Goal: Task Accomplishment & Management: Complete application form

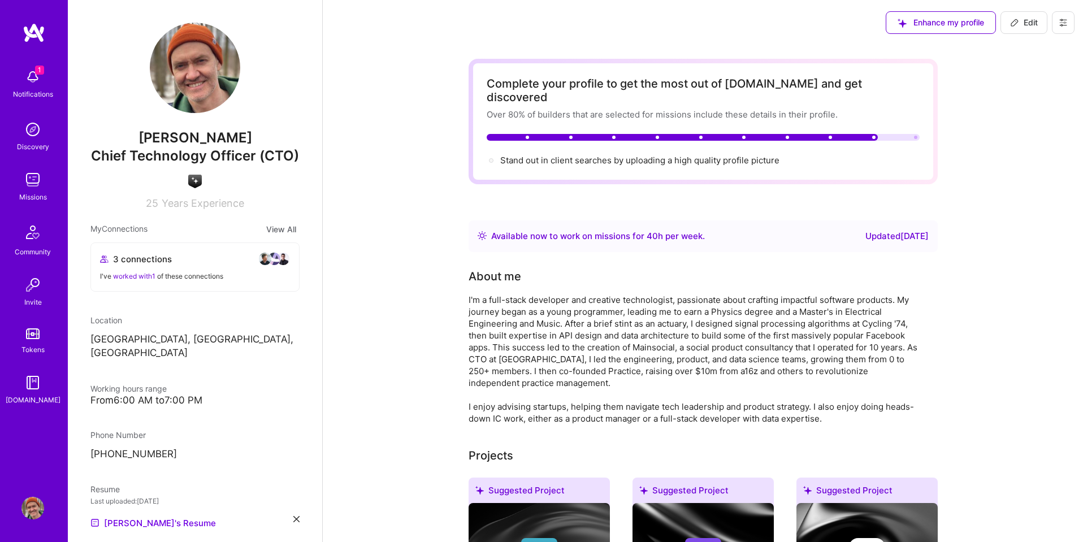
scroll to position [1, 0]
click at [38, 184] on img at bounding box center [32, 179] width 23 height 23
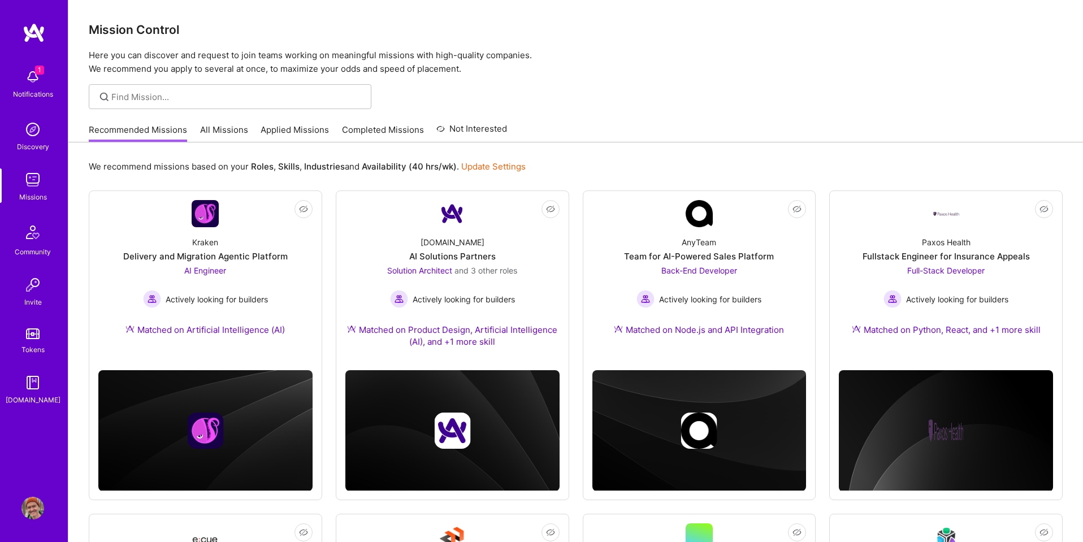
click at [307, 136] on link "Applied Missions" at bounding box center [295, 133] width 68 height 19
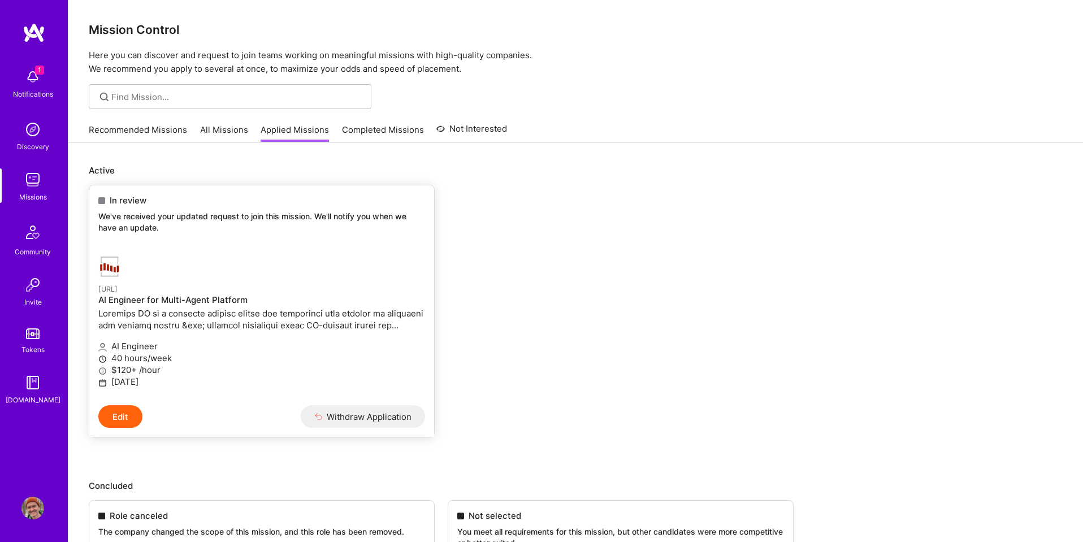
click at [224, 332] on div "[URL] AI Engineer for Multi-Agent Platform" at bounding box center [261, 308] width 327 height 51
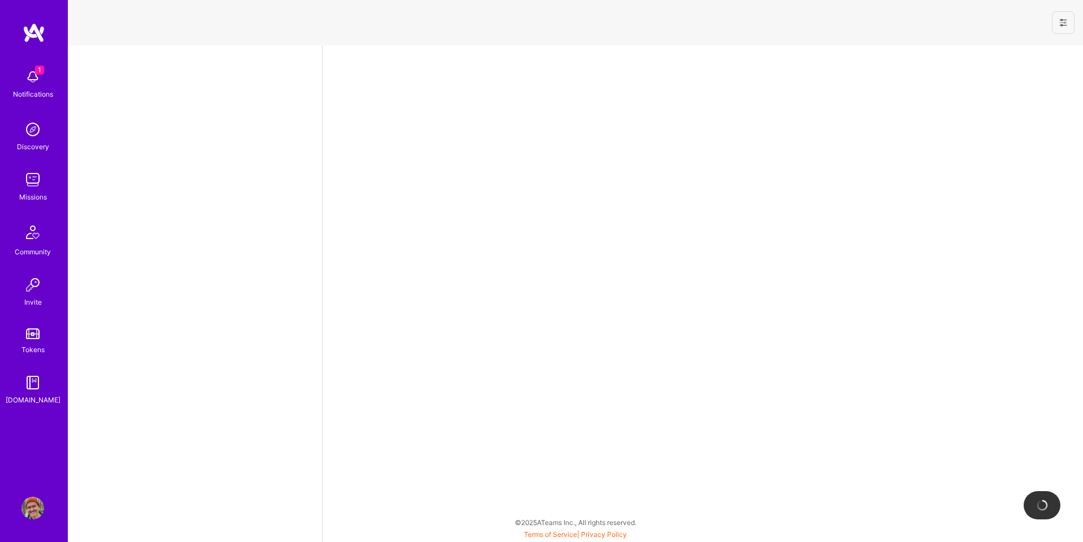
select select "CA"
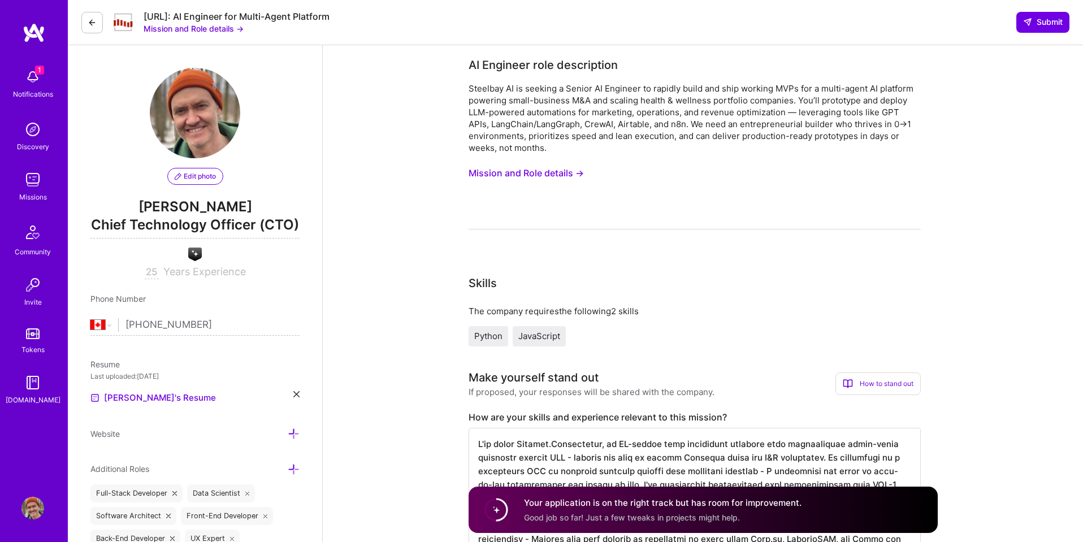
click at [205, 29] on button "Mission and Role details →" at bounding box center [194, 29] width 100 height 12
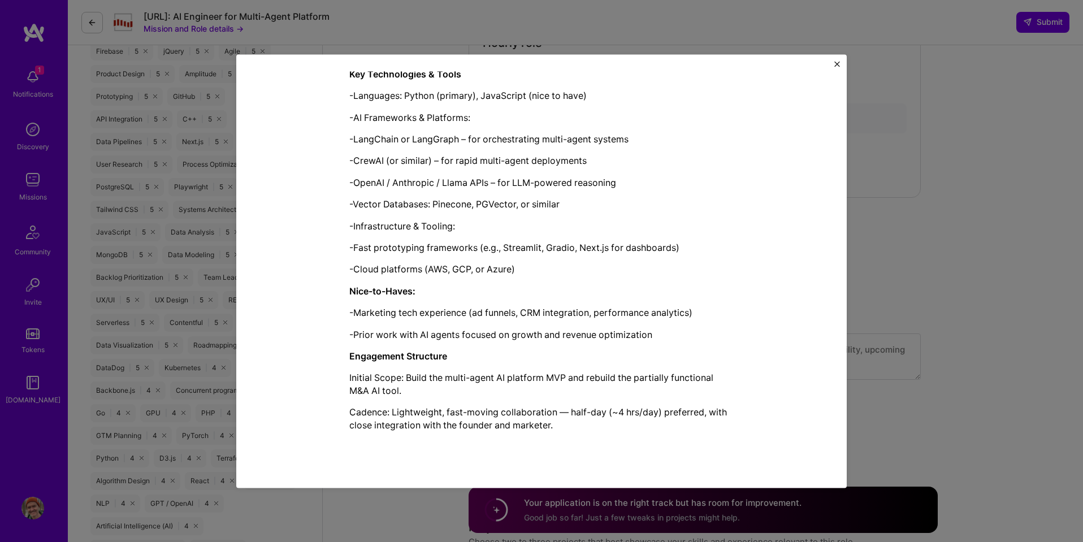
scroll to position [1064, 0]
click at [838, 64] on img "Close" at bounding box center [837, 64] width 6 height 6
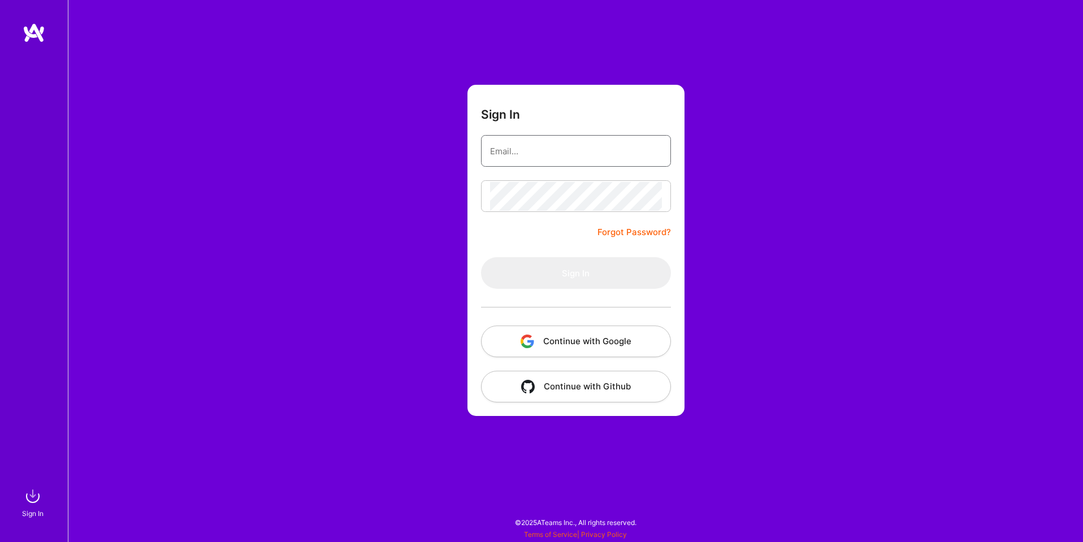
type input "sarahjanemills@gmail.com"
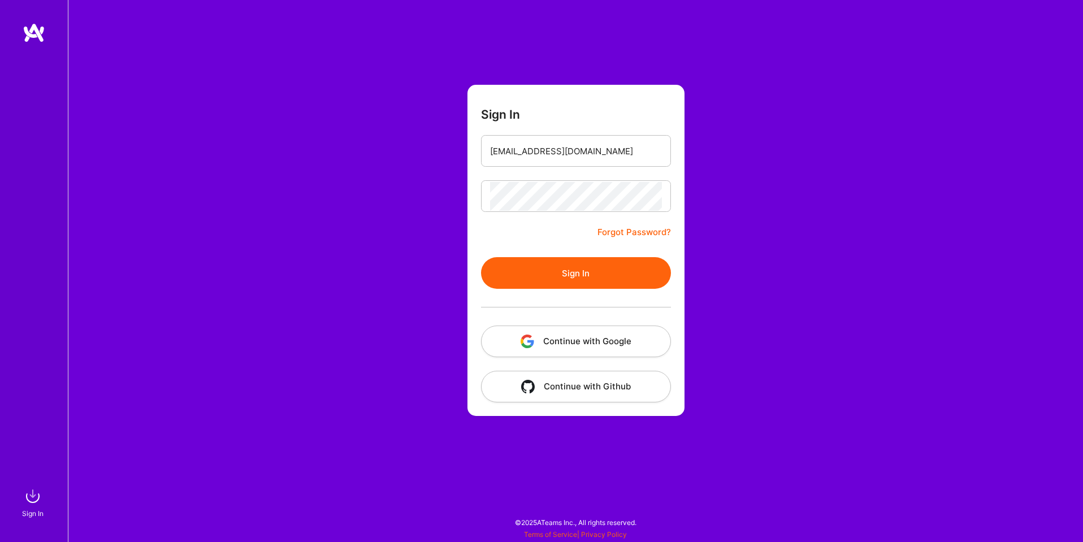
click at [604, 343] on button "Continue with Google" at bounding box center [576, 342] width 190 height 32
